Goal: Task Accomplishment & Management: Manage account settings

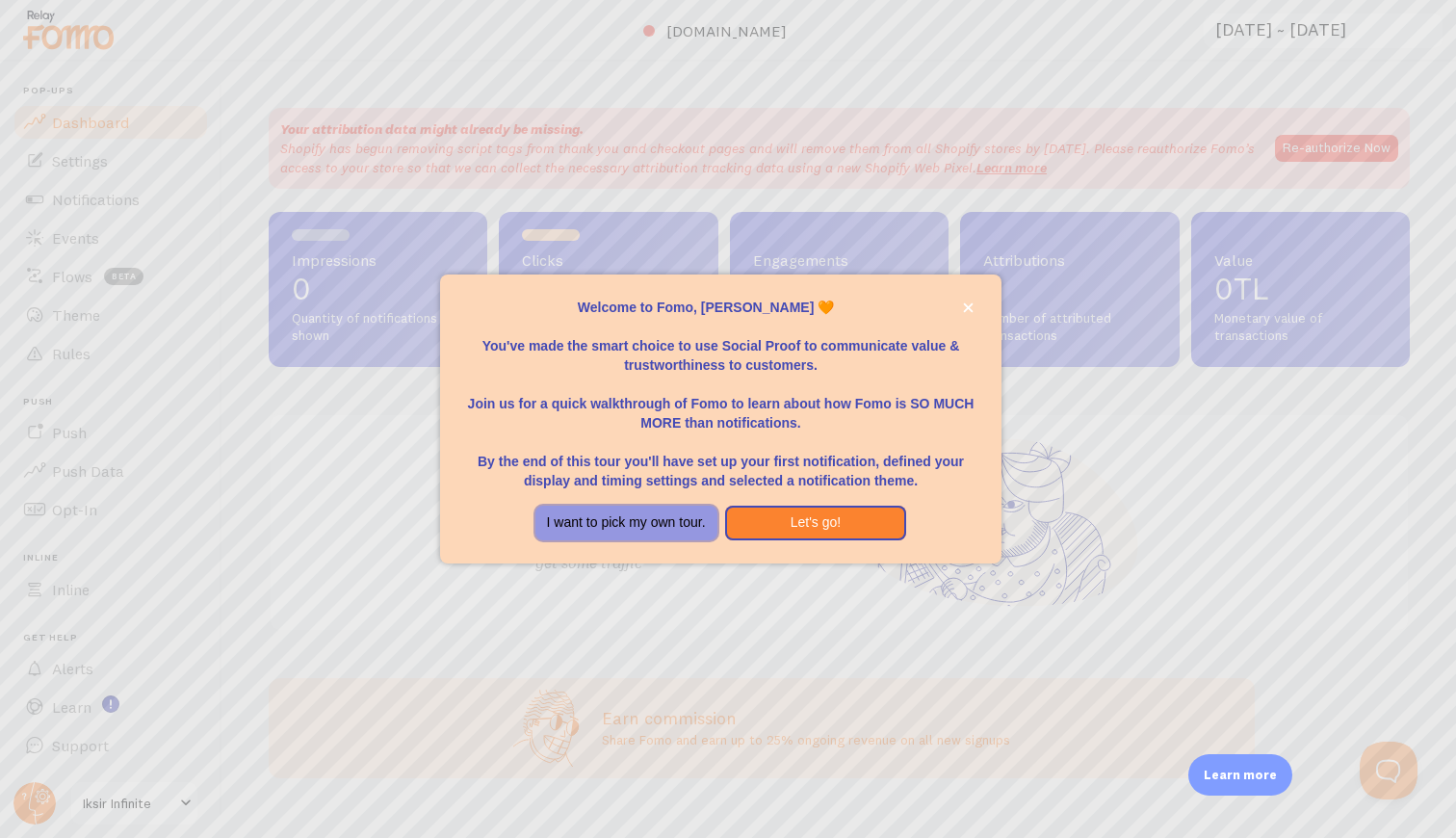
click at [693, 532] on button "I want to pick my own tour." at bounding box center [626, 522] width 182 height 35
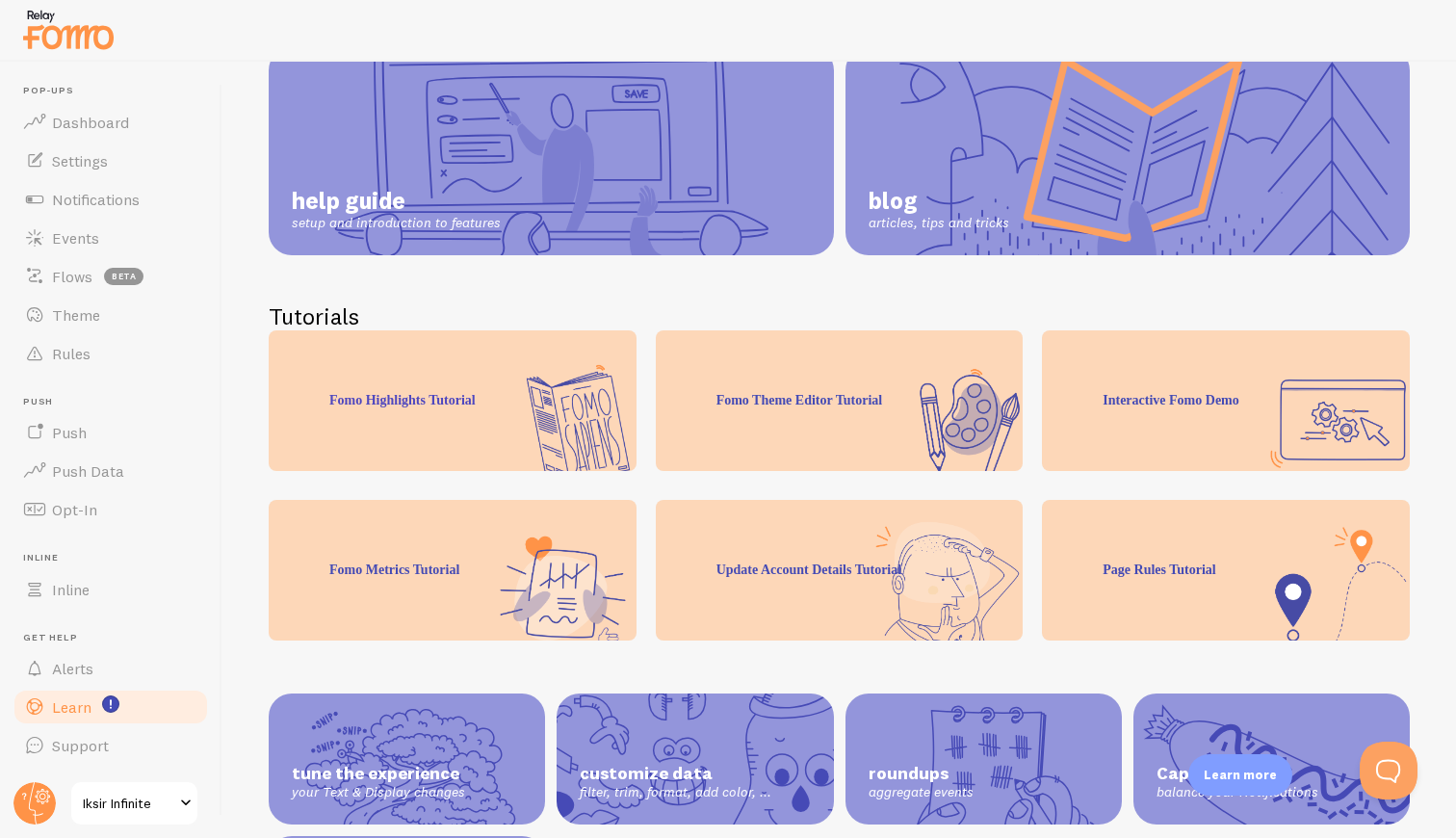
scroll to position [207, 0]
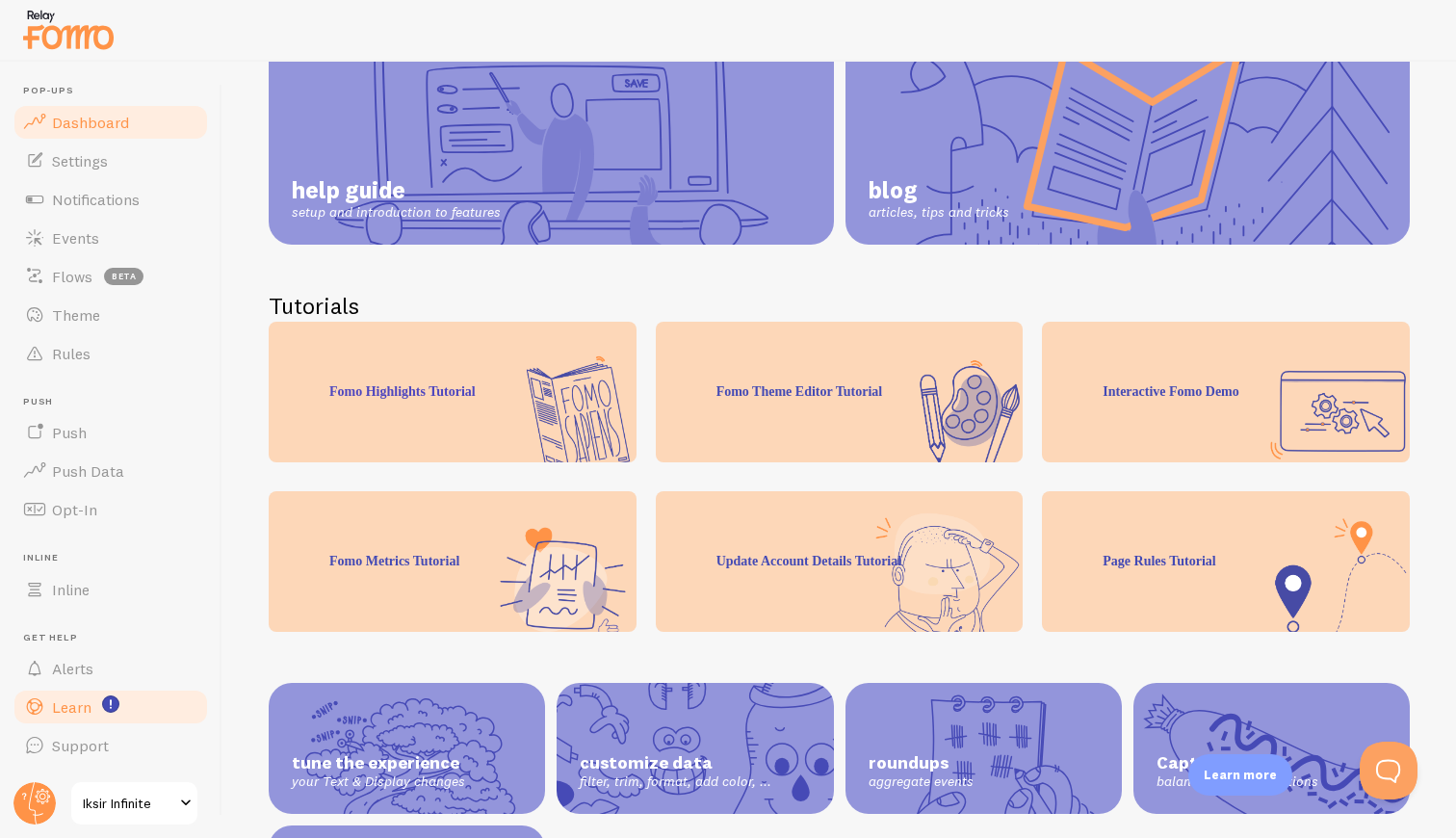
click at [173, 129] on link "Dashboard" at bounding box center [111, 122] width 199 height 39
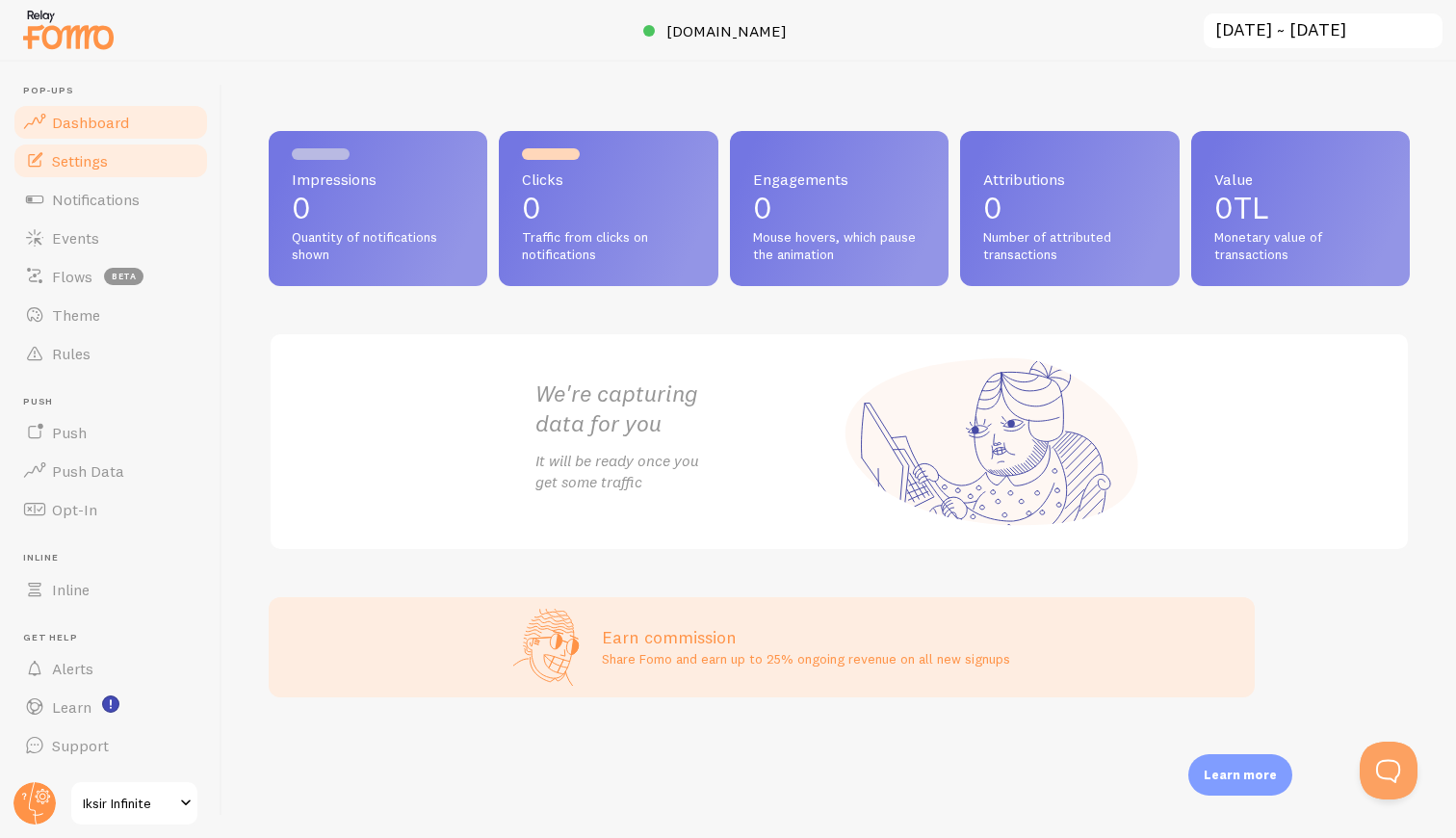
click at [159, 149] on link "Settings" at bounding box center [111, 161] width 199 height 39
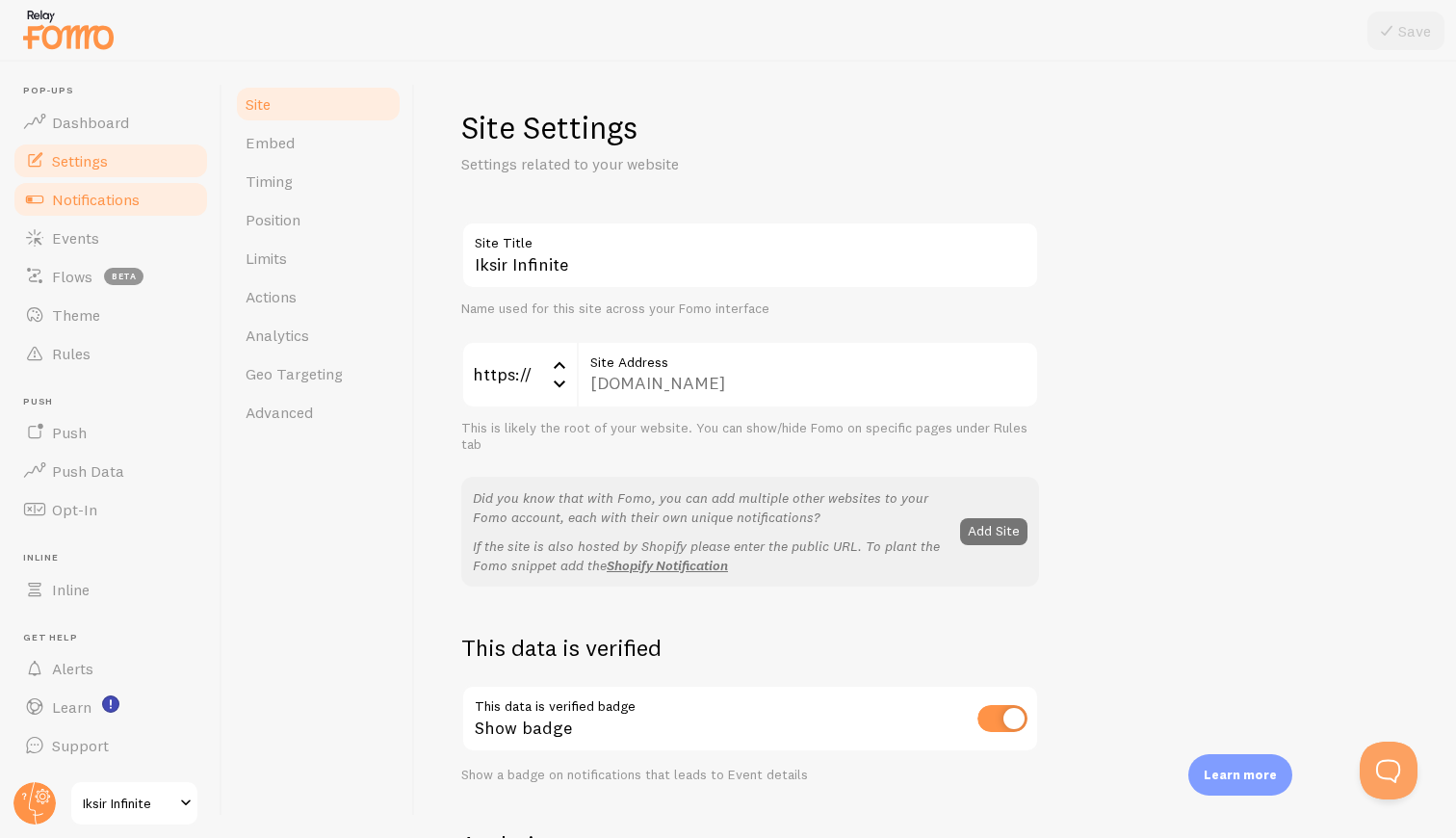
click at [148, 198] on link "Notifications" at bounding box center [111, 199] width 199 height 39
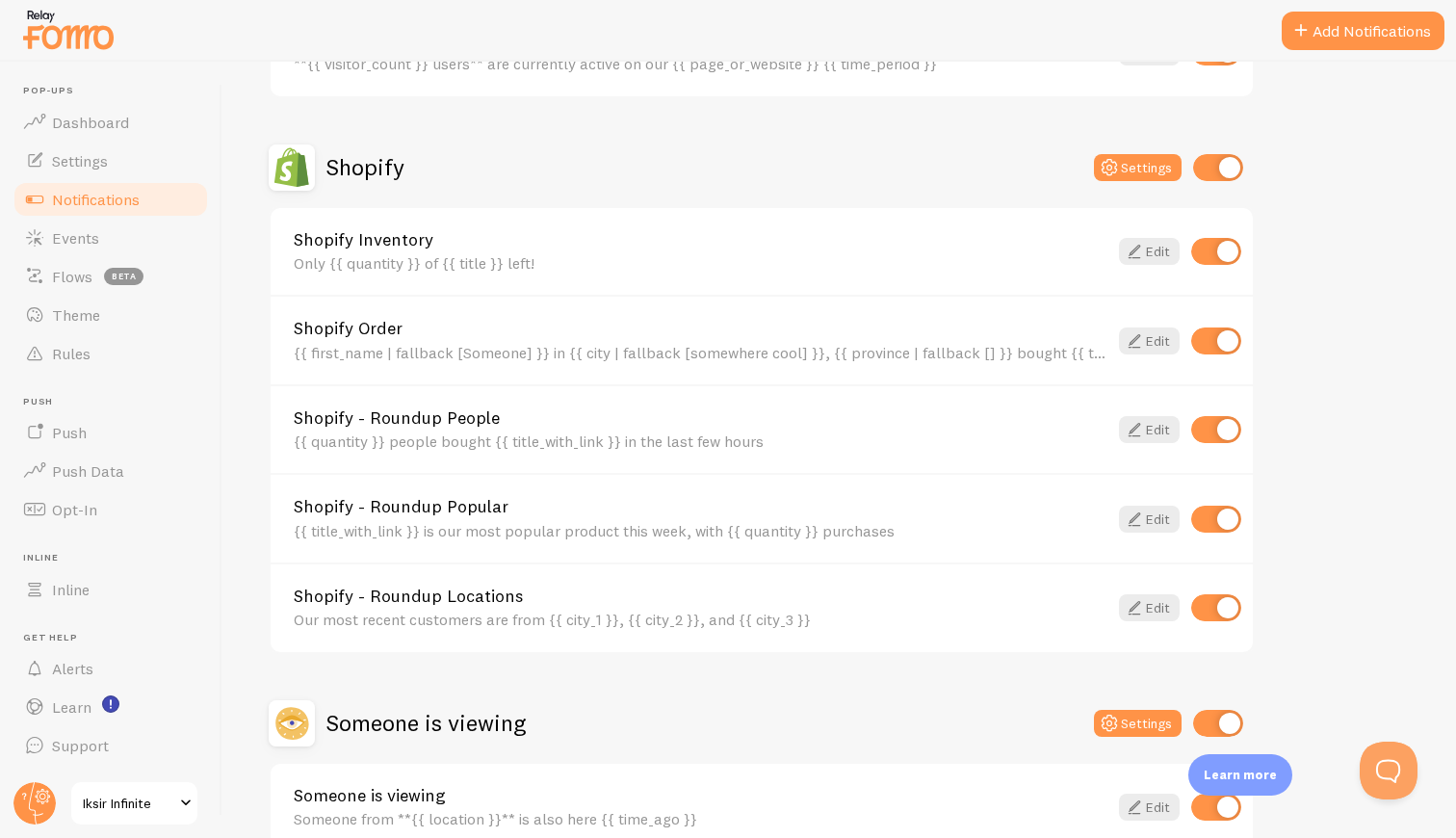
scroll to position [713, 0]
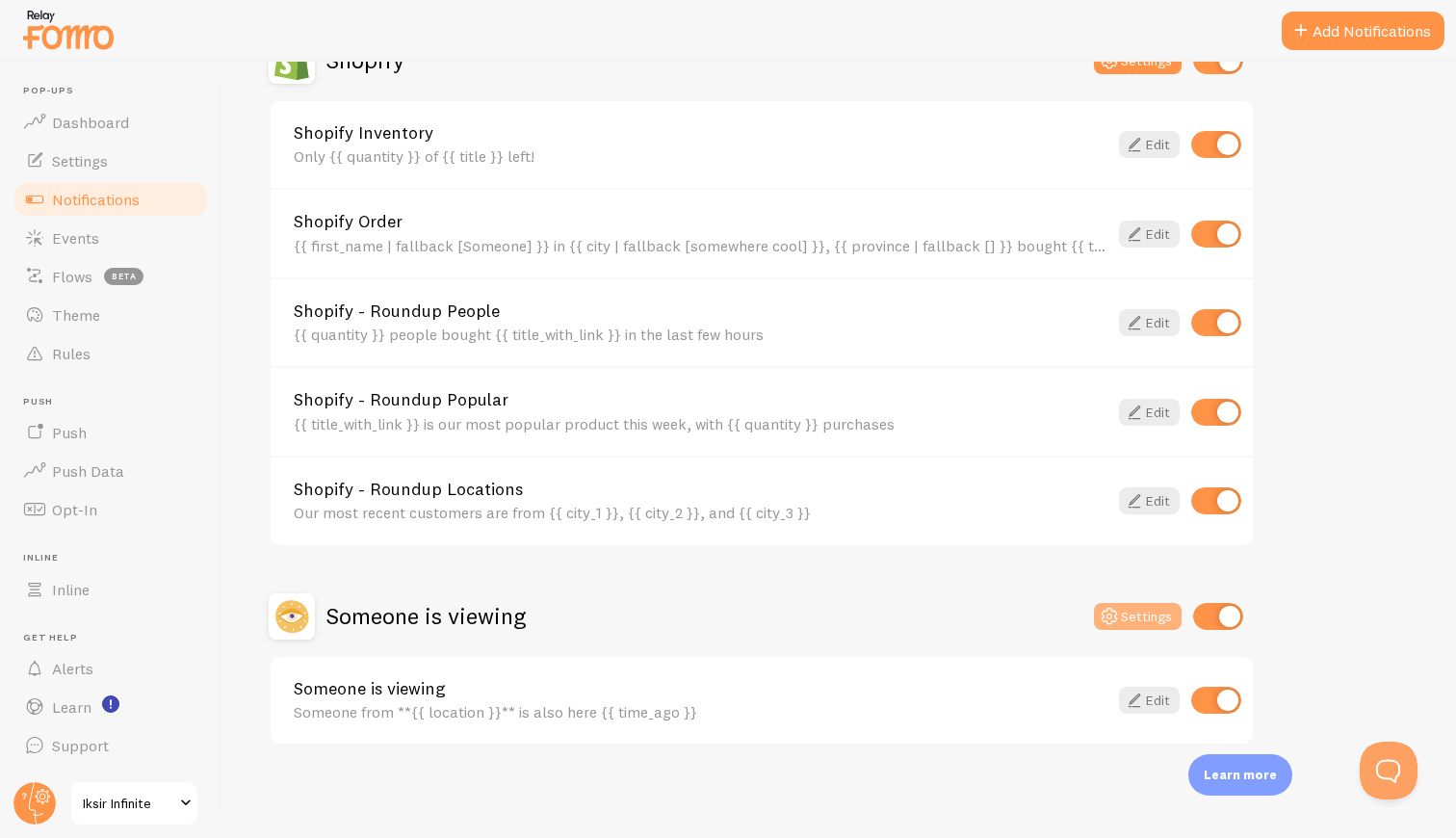
click at [1115, 621] on icon at bounding box center [1108, 615] width 23 height 23
